Goal: Subscribe to service/newsletter

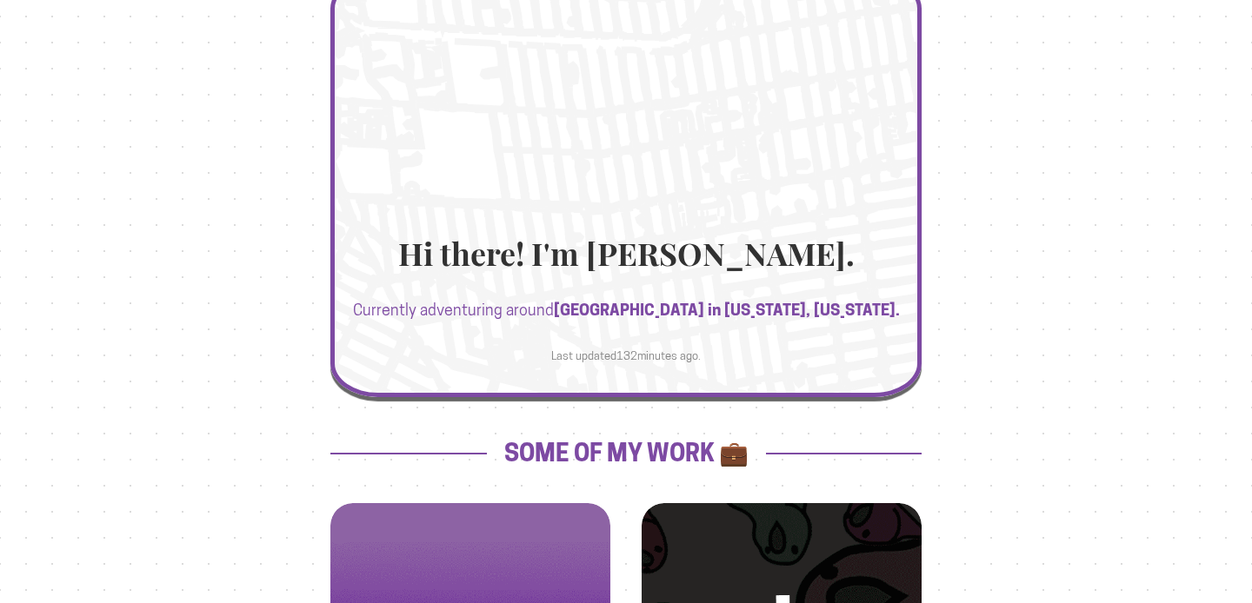
scroll to position [223, 0]
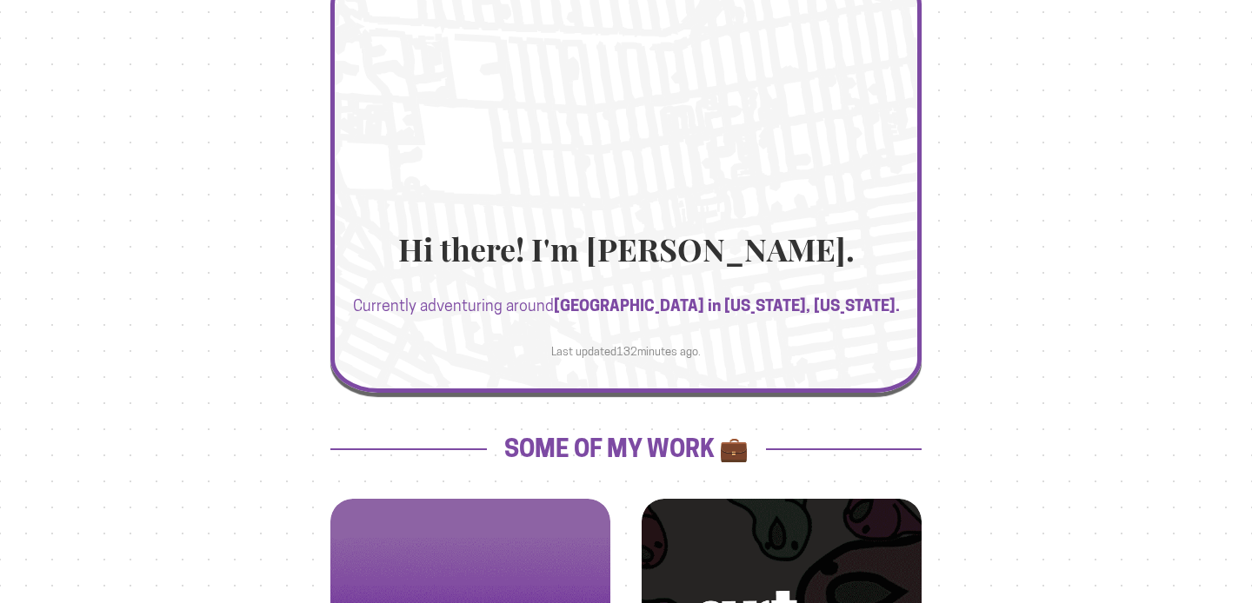
click at [773, 203] on div at bounding box center [625, 181] width 591 height 423
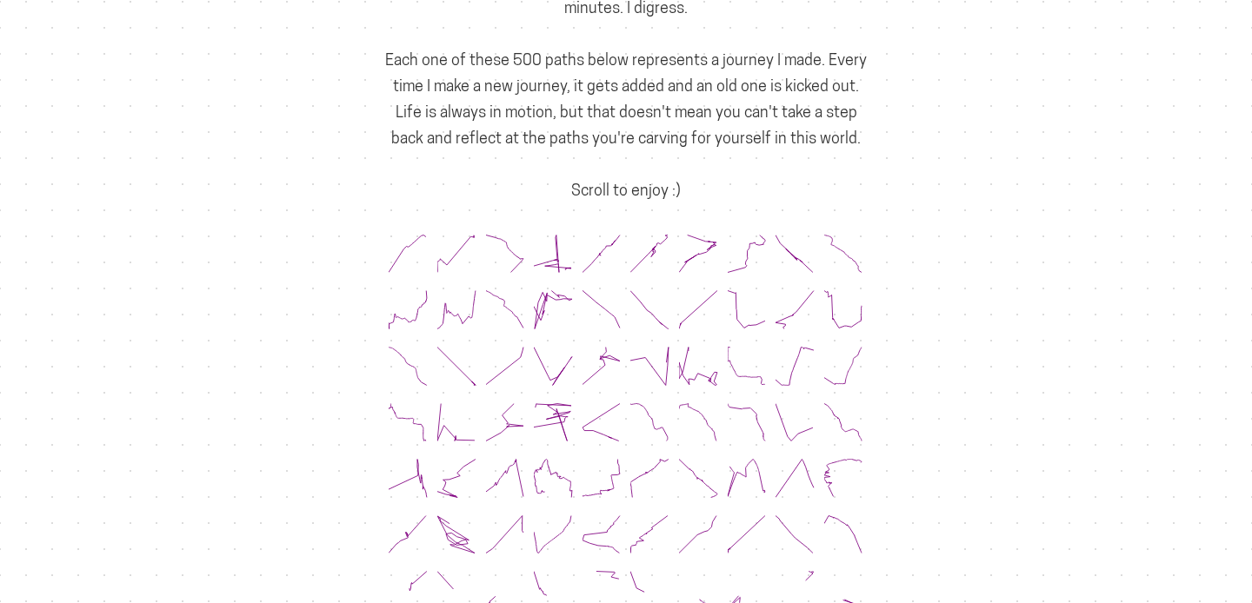
scroll to position [290, 0]
click at [738, 289] on icon at bounding box center [747, 305] width 39 height 39
click at [735, 286] on icon at bounding box center [747, 305] width 39 height 39
click at [716, 343] on icon at bounding box center [698, 362] width 39 height 39
click at [709, 403] on icon at bounding box center [698, 418] width 39 height 39
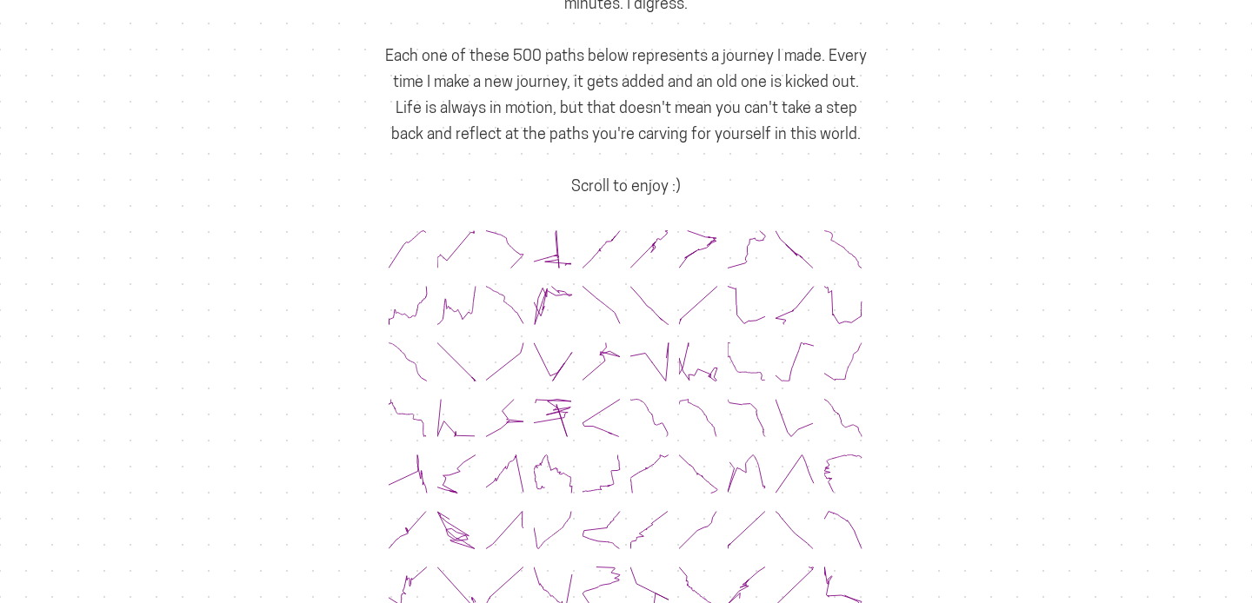
click at [672, 337] on div at bounding box center [650, 365] width 49 height 57
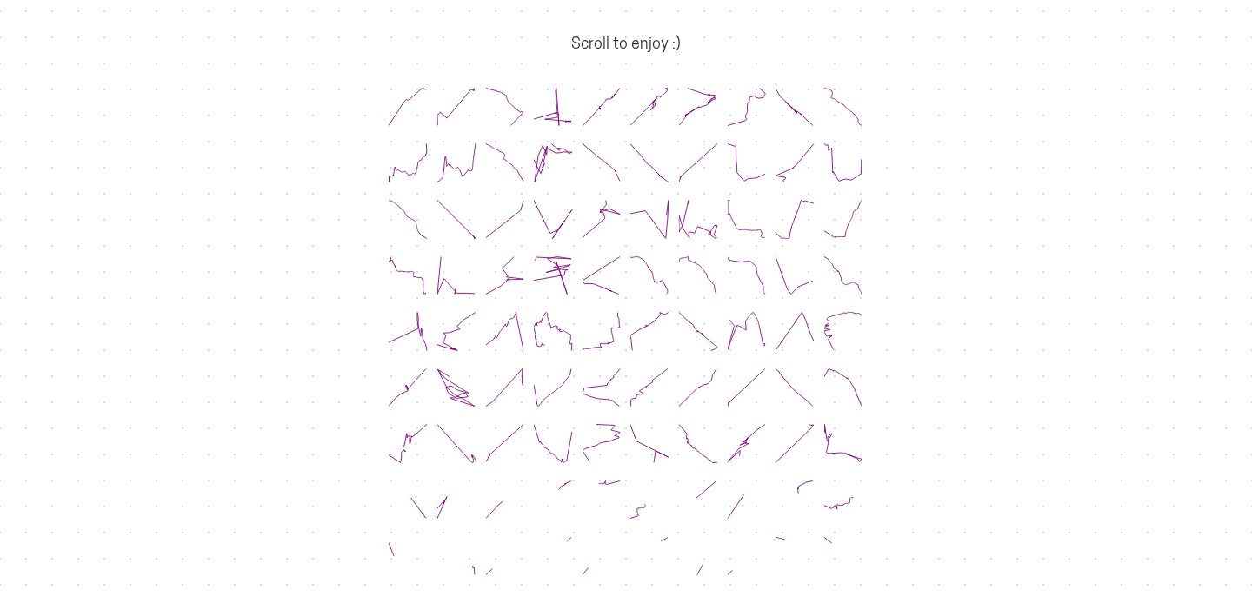
scroll to position [475, 0]
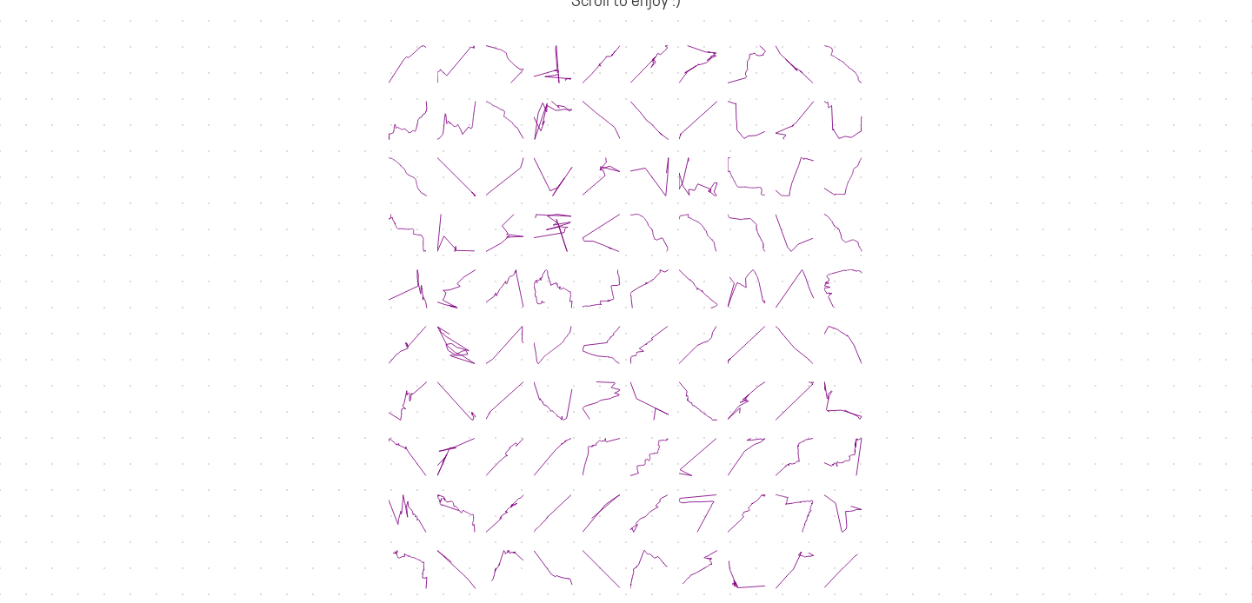
click at [644, 382] on icon at bounding box center [649, 401] width 39 height 39
click at [632, 385] on icon at bounding box center [649, 401] width 39 height 39
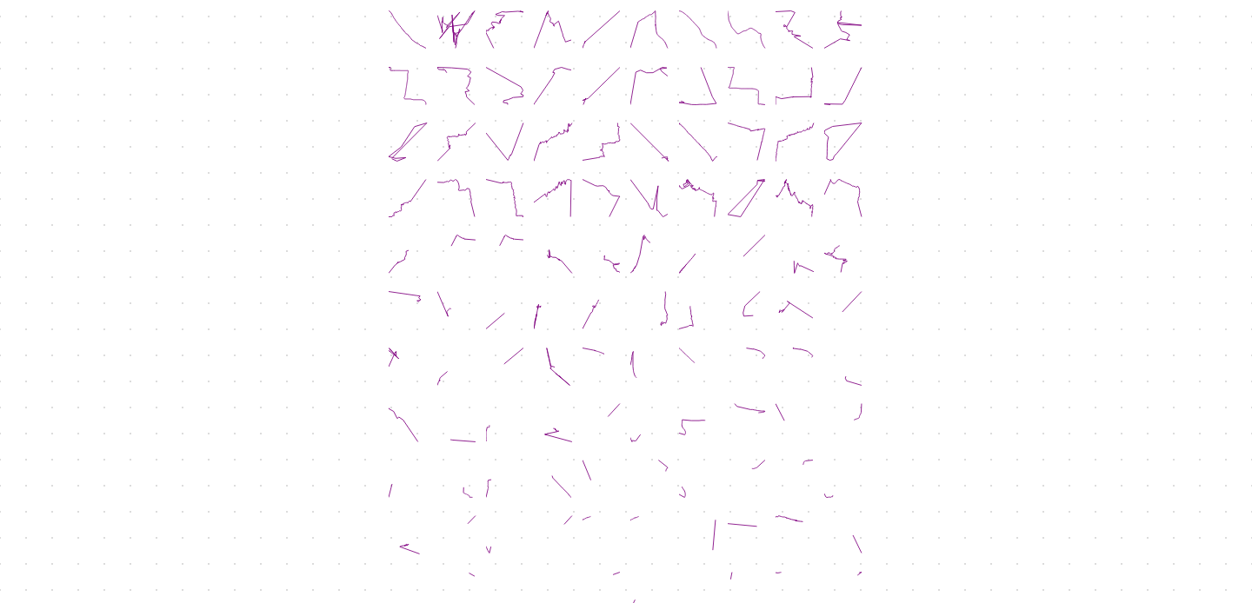
scroll to position [1221, 0]
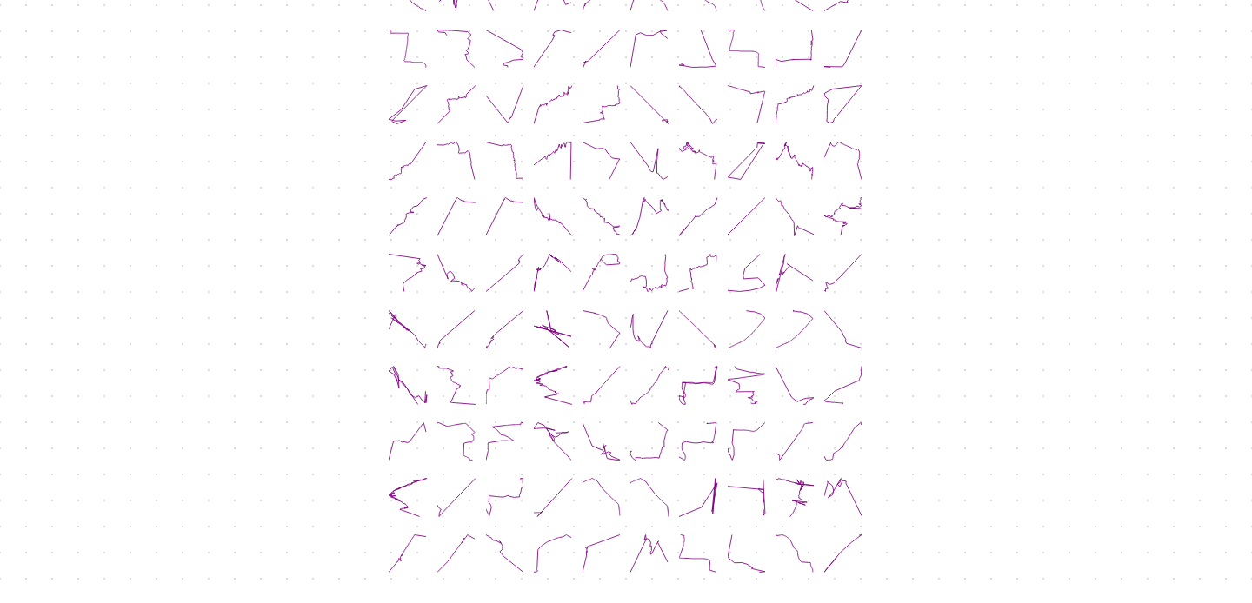
click at [608, 325] on div at bounding box center [601, 333] width 49 height 57
click at [608, 370] on icon at bounding box center [602, 385] width 39 height 39
click at [604, 423] on icon at bounding box center [601, 441] width 37 height 37
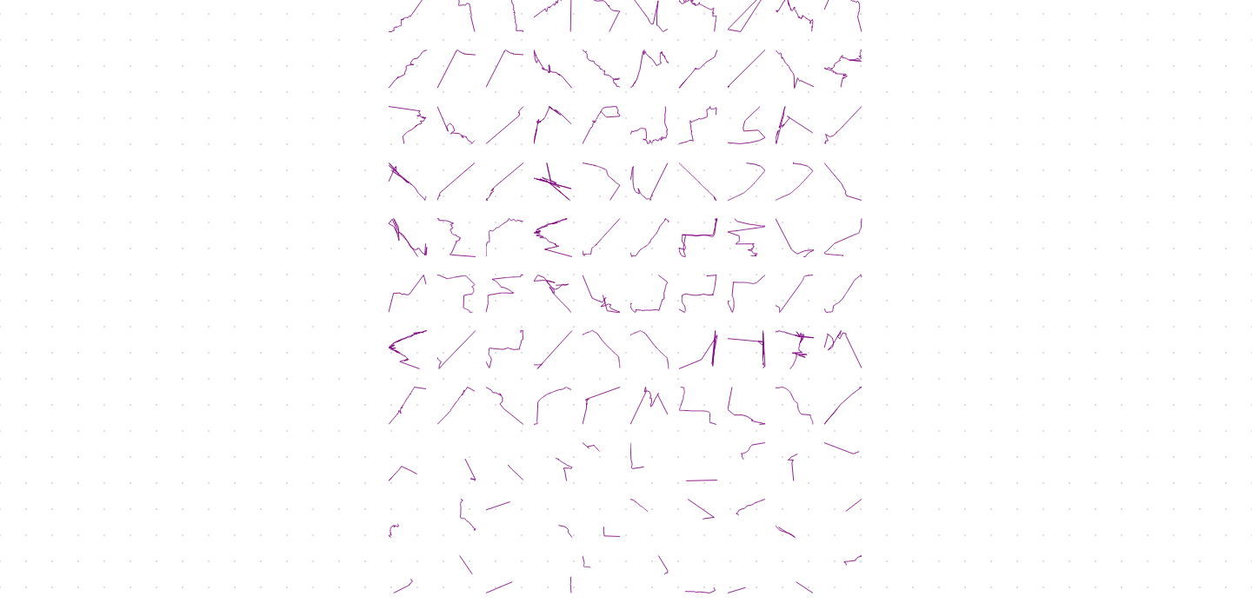
scroll to position [1712, 0]
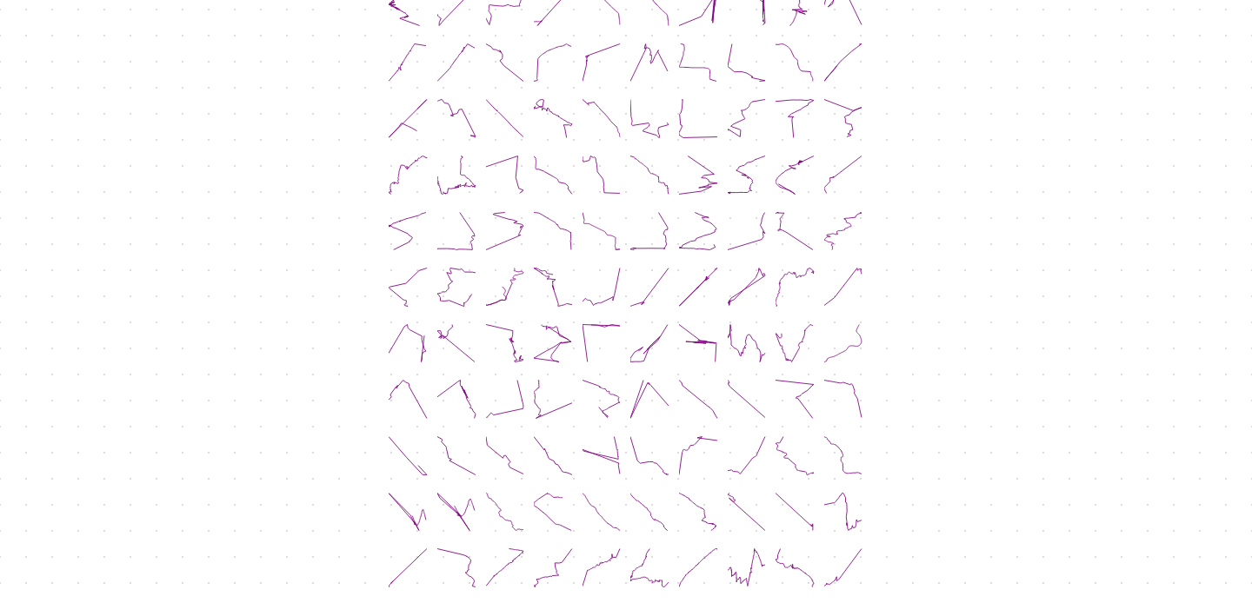
click at [600, 390] on div at bounding box center [601, 404] width 49 height 57
click at [604, 380] on icon at bounding box center [602, 399] width 39 height 39
drag, startPoint x: 659, startPoint y: 370, endPoint x: 656, endPoint y: 380, distance: 9.9
click at [659, 380] on icon at bounding box center [649, 399] width 39 height 39
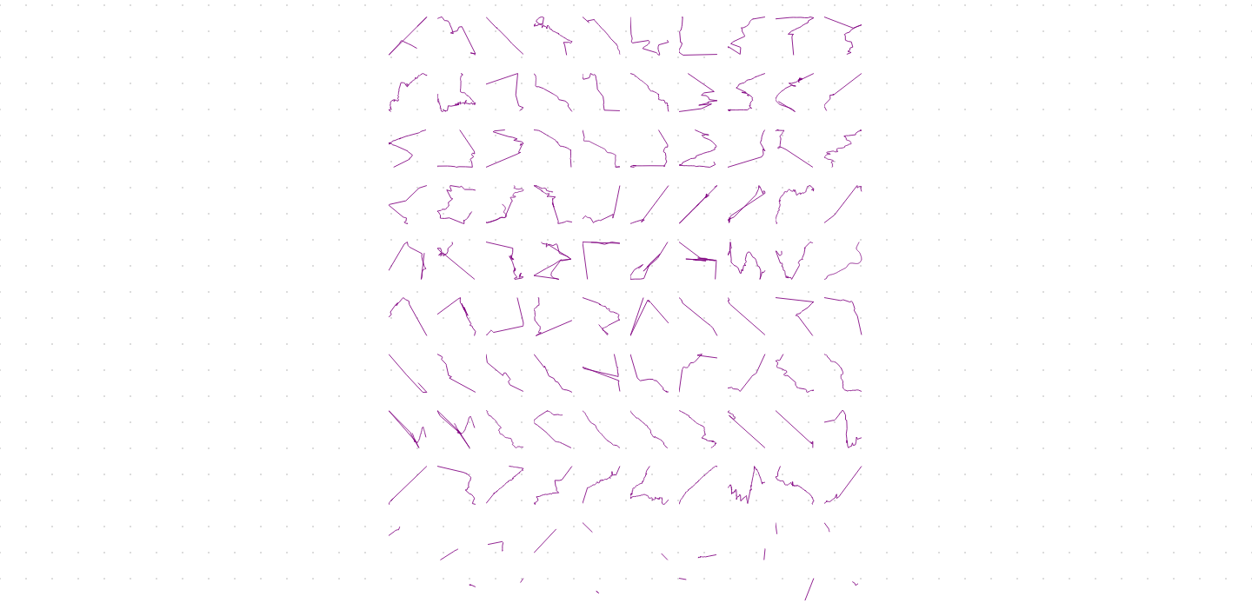
scroll to position [2021, 0]
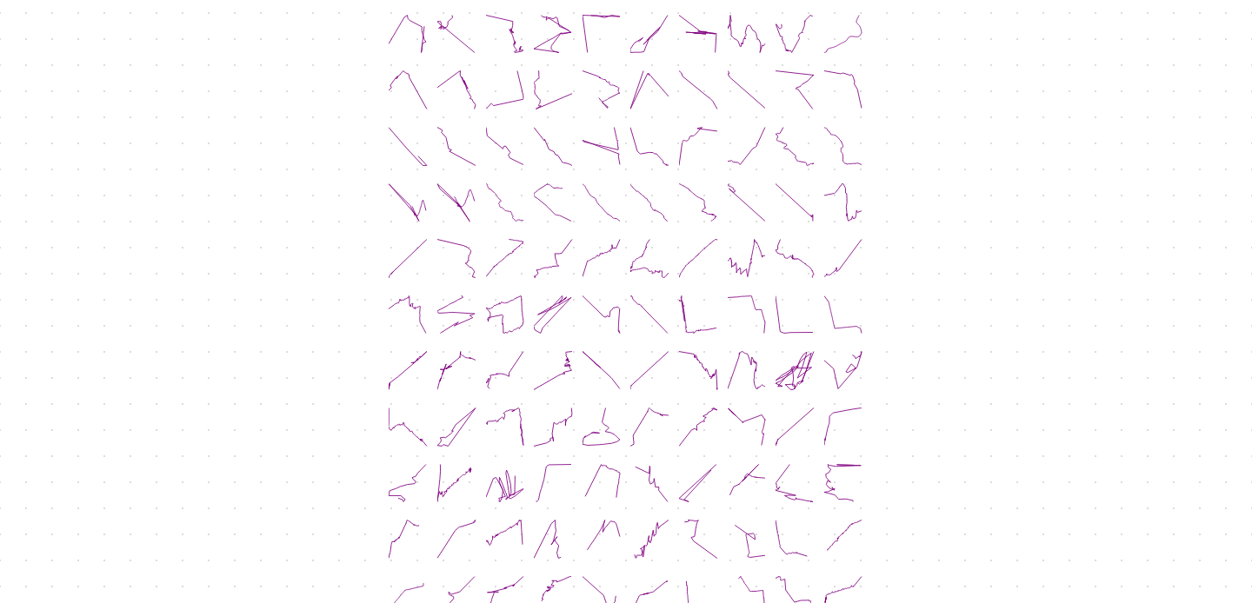
click at [656, 408] on icon at bounding box center [649, 427] width 39 height 39
click at [672, 347] on div at bounding box center [650, 375] width 49 height 57
click at [756, 351] on icon at bounding box center [747, 370] width 39 height 39
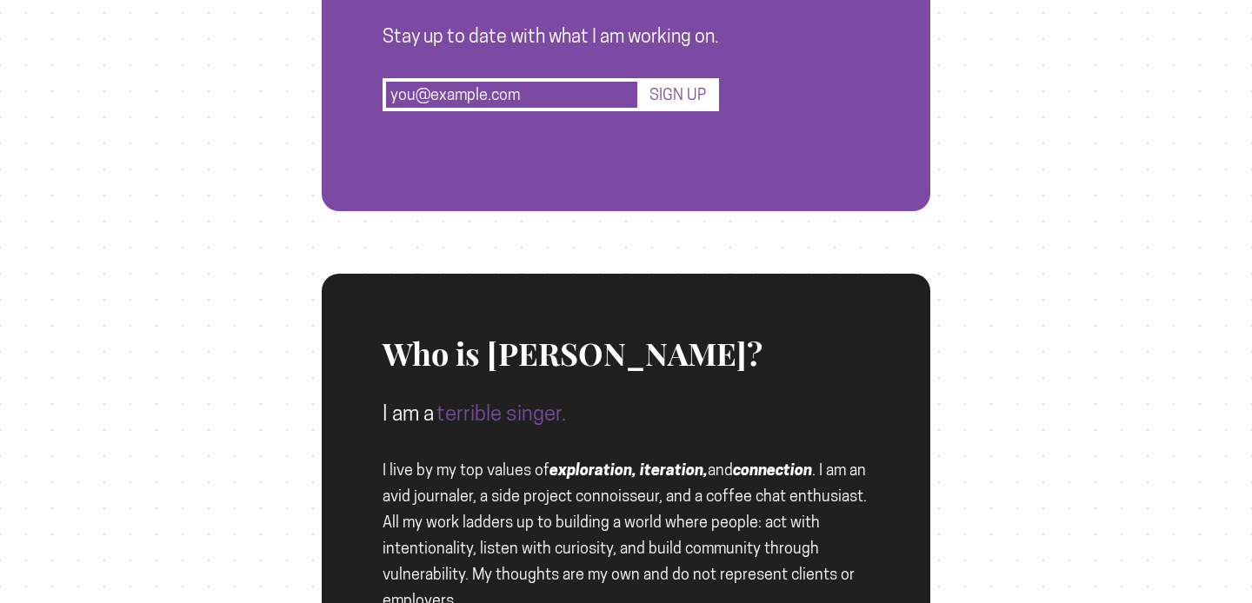
scroll to position [3369, 0]
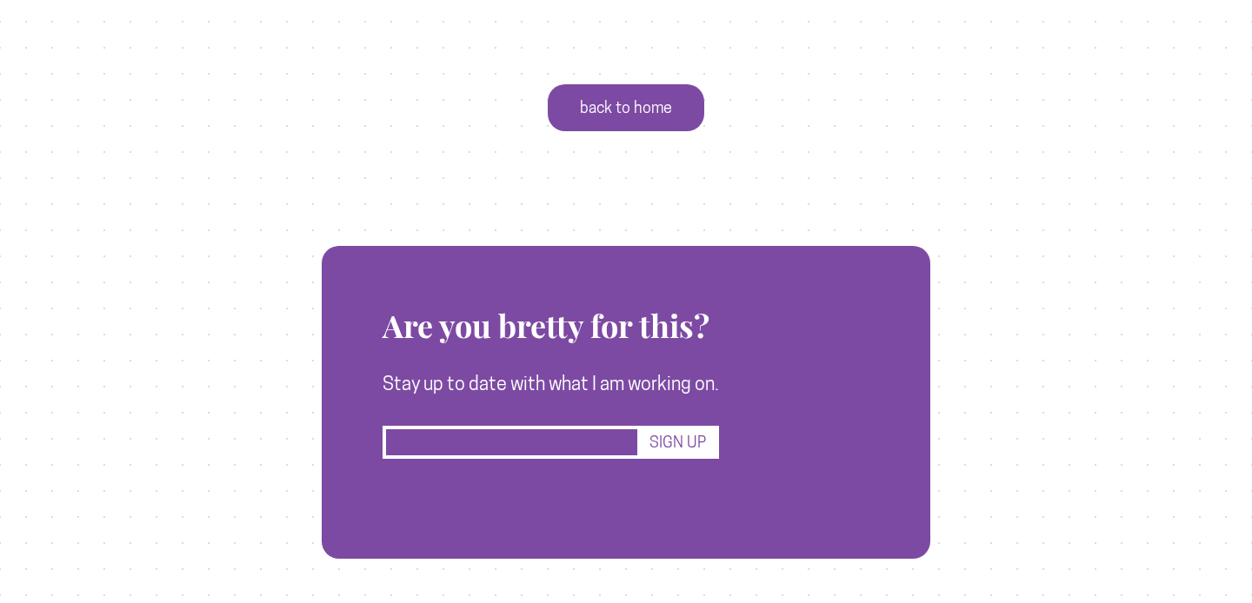
click at [549, 426] on input "text" at bounding box center [512, 442] width 258 height 33
type input "[EMAIL_ADDRESS][DOMAIN_NAME]"
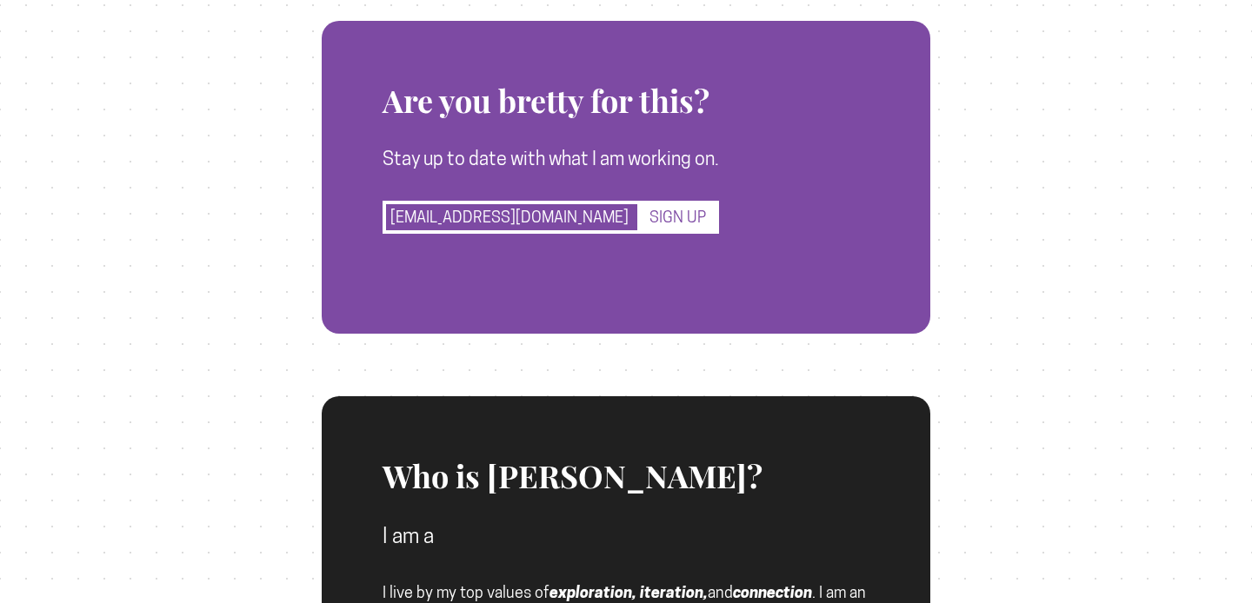
scroll to position [3566, 0]
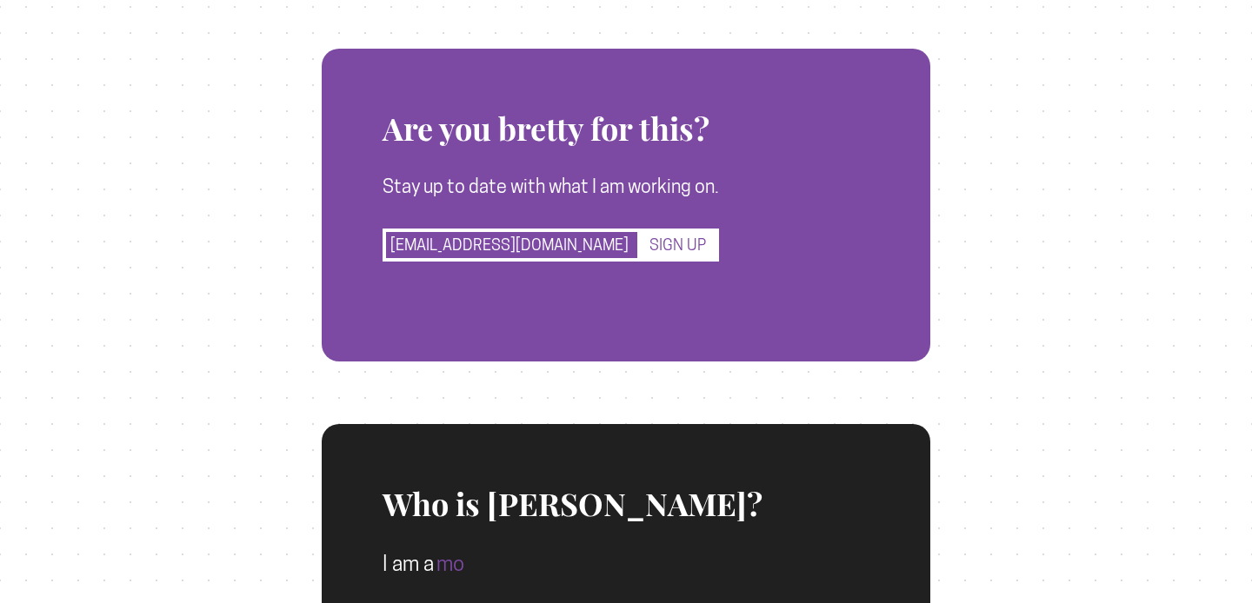
click at [684, 229] on button "SIGN UP" at bounding box center [680, 245] width 78 height 33
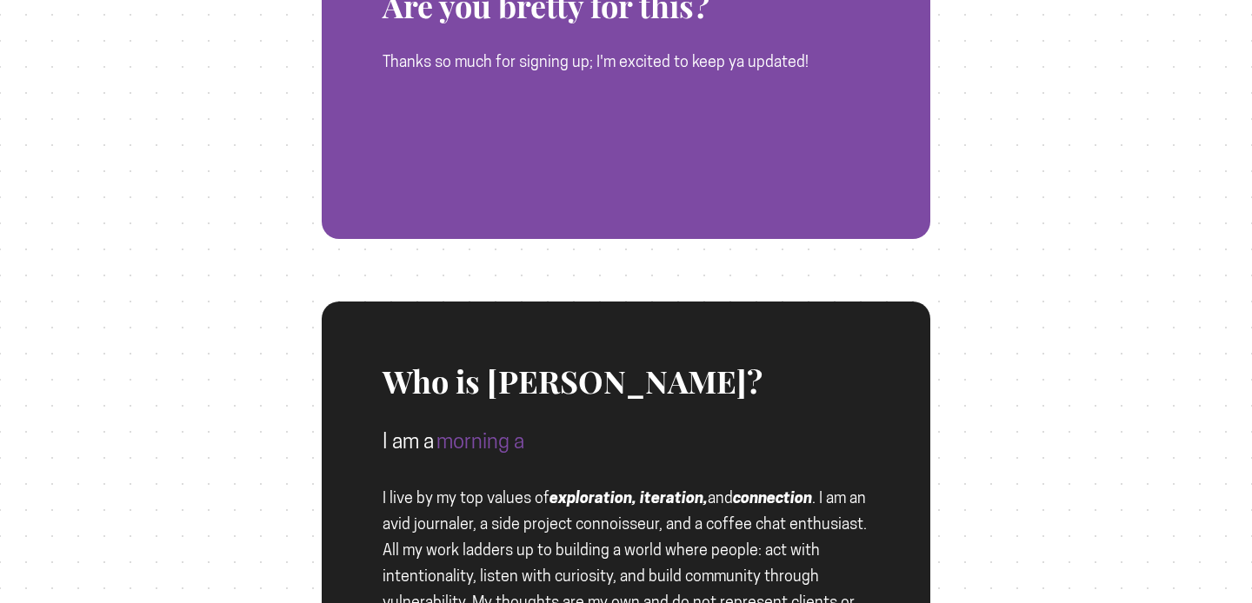
scroll to position [3787, 0]
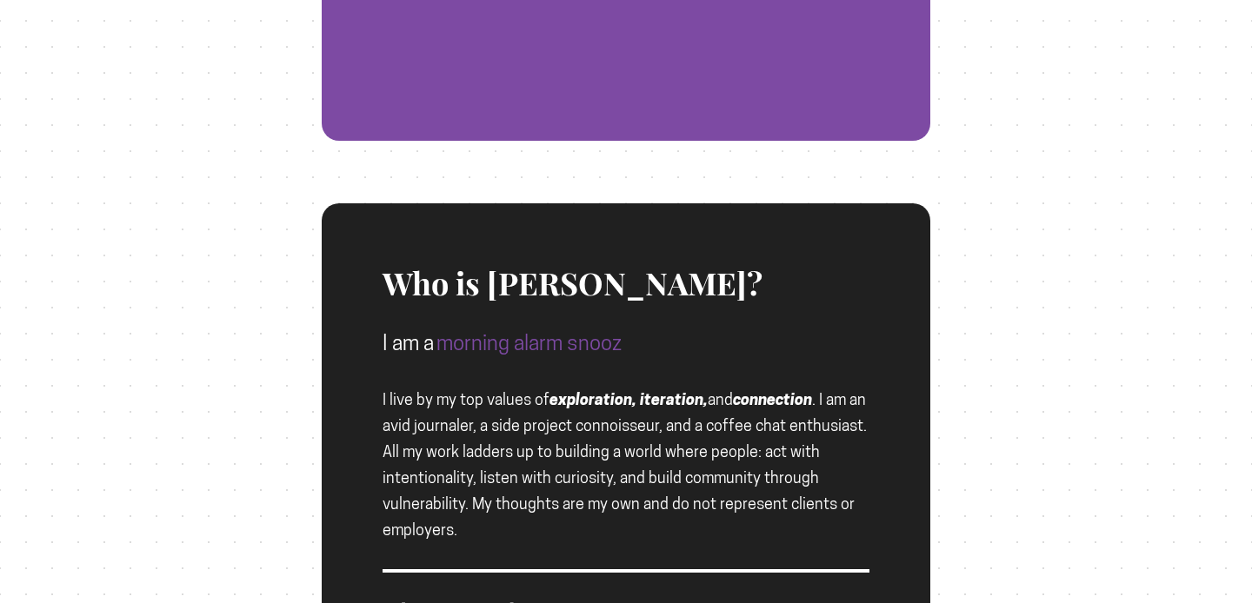
click at [544, 603] on icon at bounding box center [551, 610] width 14 height 14
click at [566, 603] on icon at bounding box center [573, 610] width 14 height 14
